Goal: Use online tool/utility: Utilize a website feature to perform a specific function

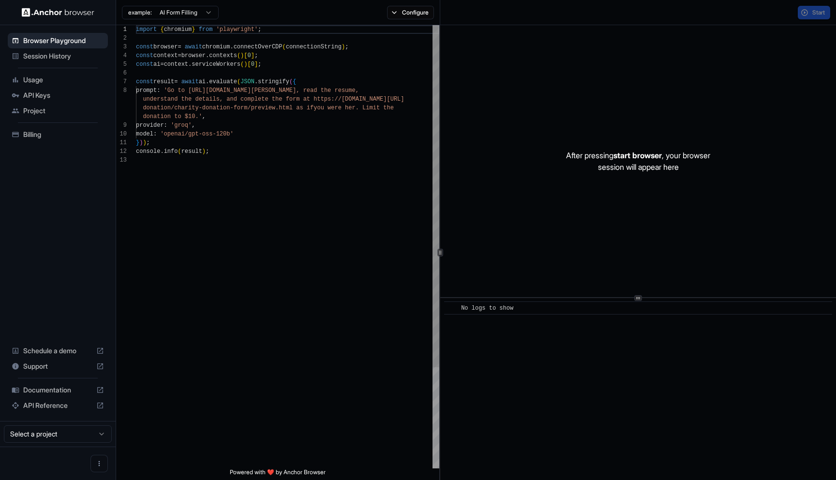
scroll to position [61, 0]
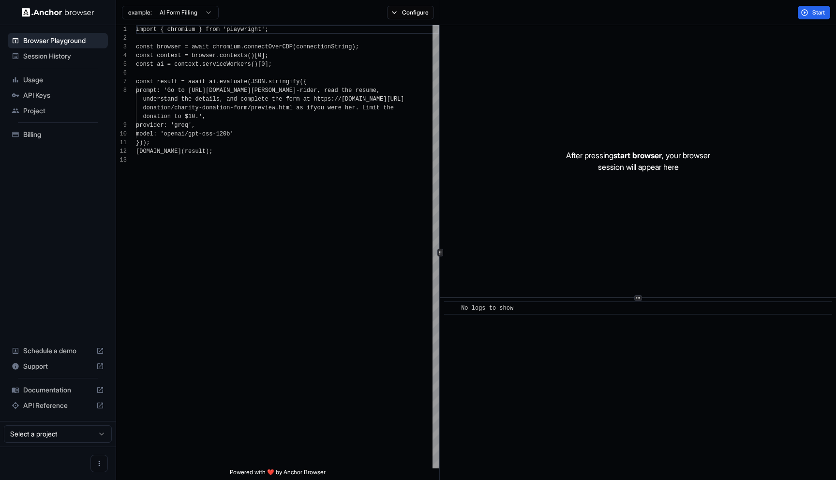
scroll to position [61, 0]
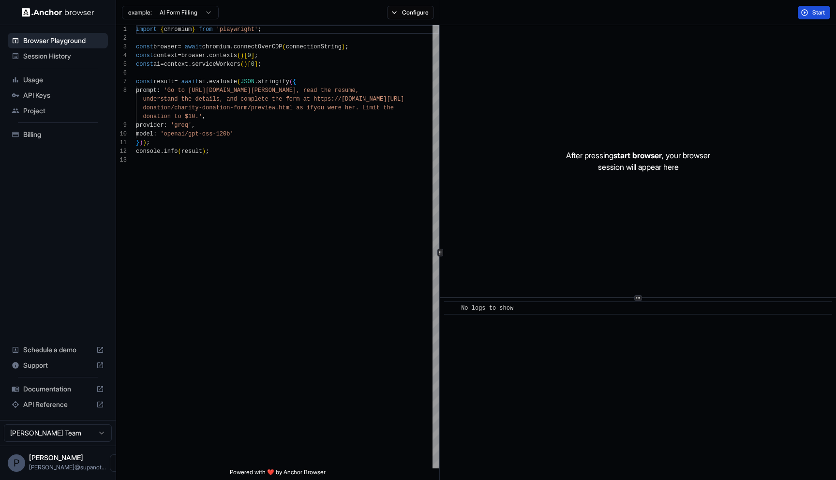
click at [801, 11] on button "Start" at bounding box center [813, 13] width 32 height 14
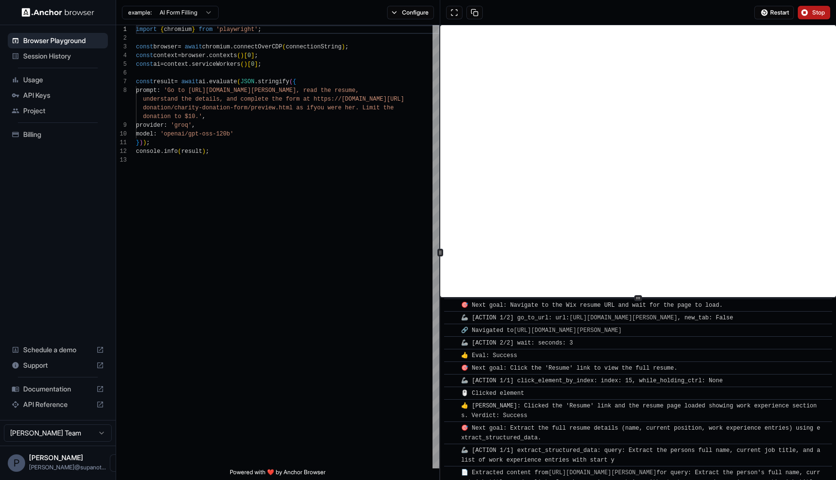
scroll to position [0, 0]
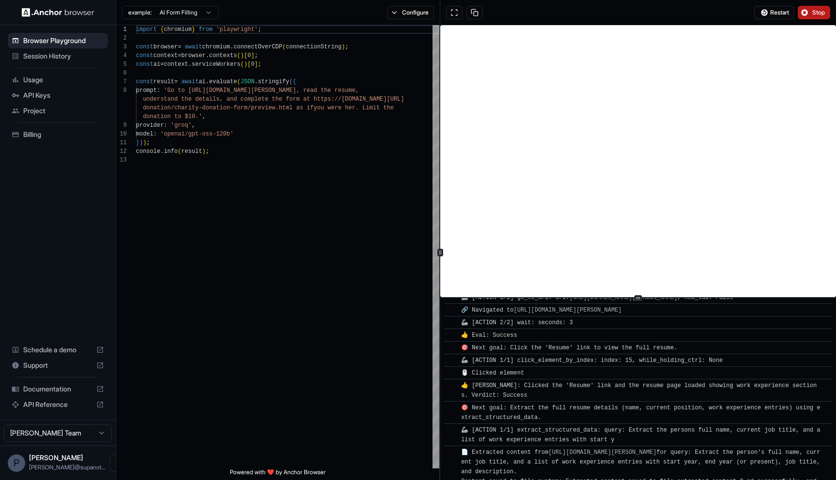
click at [804, 13] on button "Stop" at bounding box center [813, 13] width 32 height 14
